Goal: Task Accomplishment & Management: Complete application form

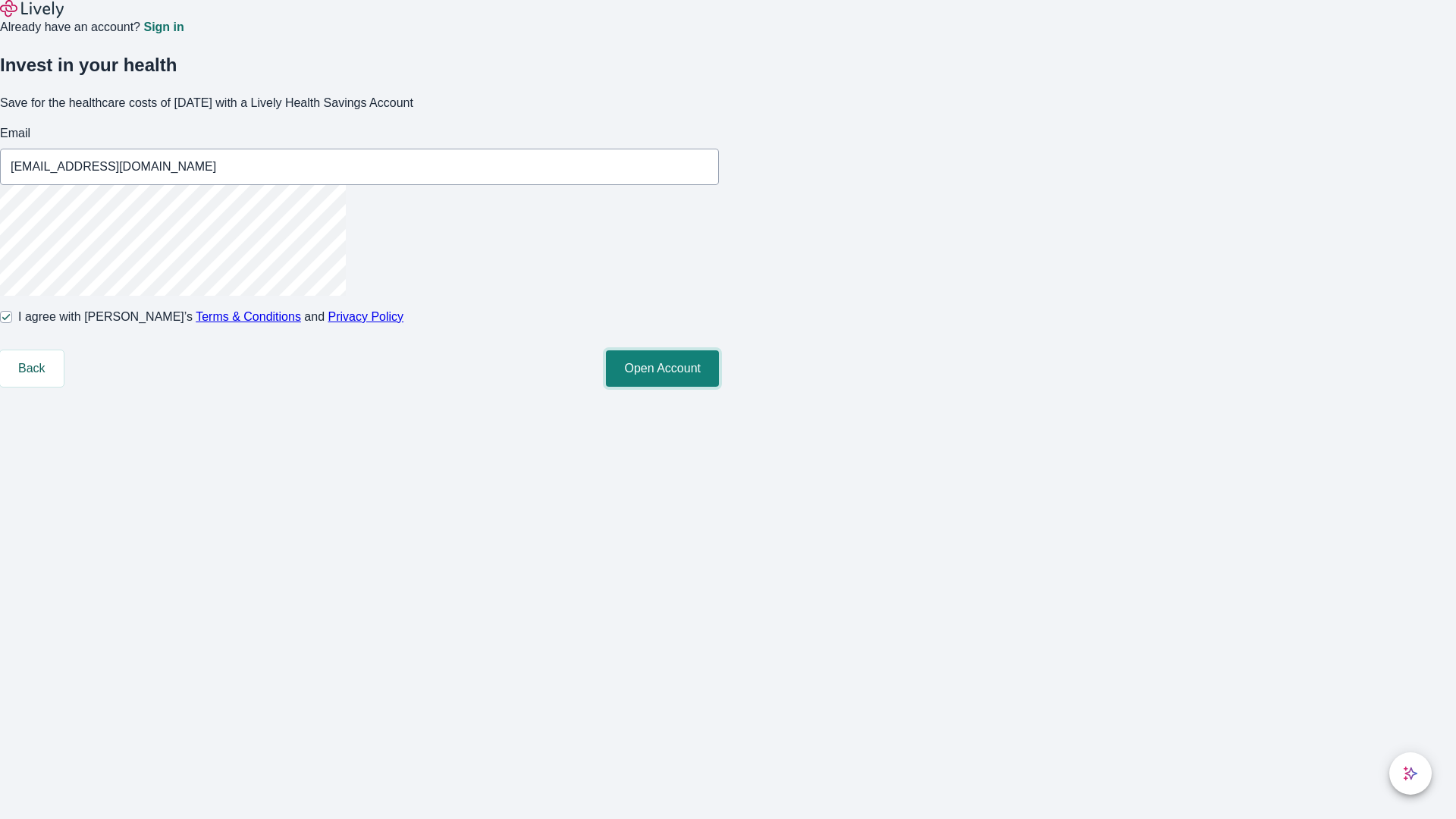
click at [719, 387] on button "Open Account" at bounding box center [663, 368] width 113 height 36
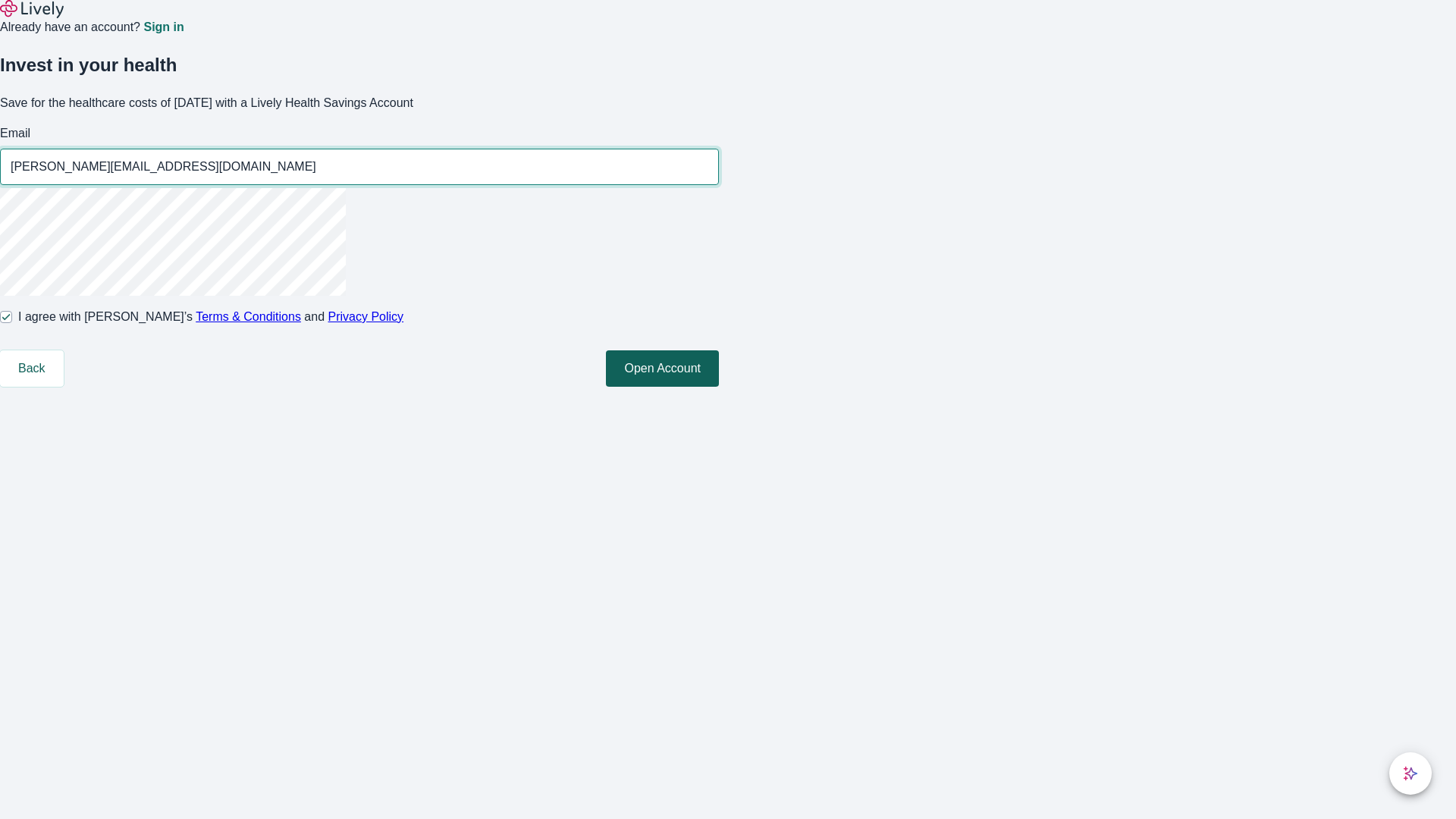
type input "[PERSON_NAME][EMAIL_ADDRESS][DOMAIN_NAME]"
click at [12, 323] on input "I agree with Lively’s Terms & Conditions and Privacy Policy" at bounding box center [6, 317] width 12 height 12
checkbox input "false"
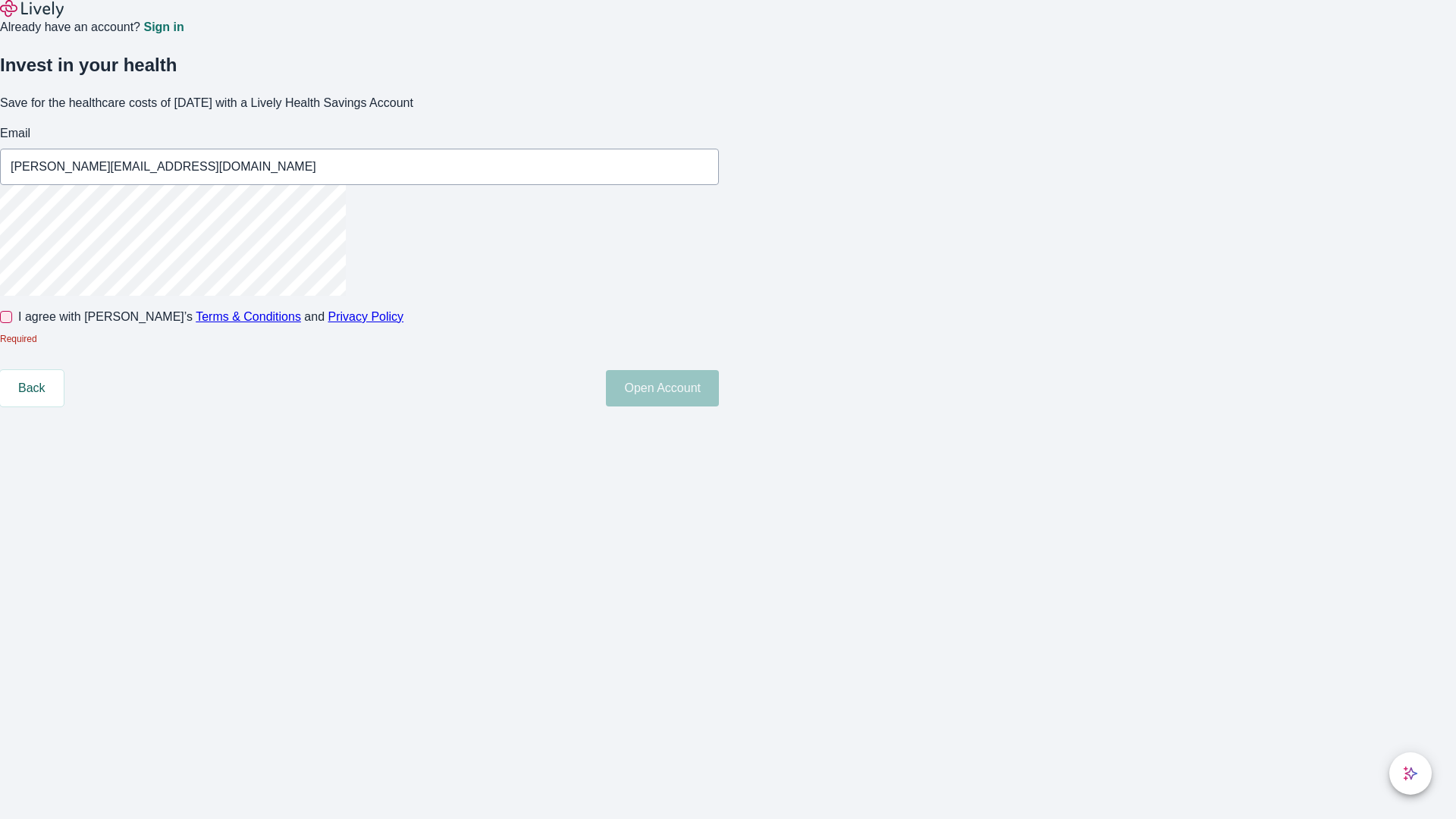
type input "[PERSON_NAME][EMAIL_ADDRESS][DOMAIN_NAME]"
click at [12, 323] on input "I agree with Lively’s Terms & Conditions and Privacy Policy" at bounding box center [6, 317] width 12 height 12
checkbox input "true"
click at [719, 406] on button "Open Account" at bounding box center [663, 388] width 113 height 36
